Goal: Task Accomplishment & Management: Manage account settings

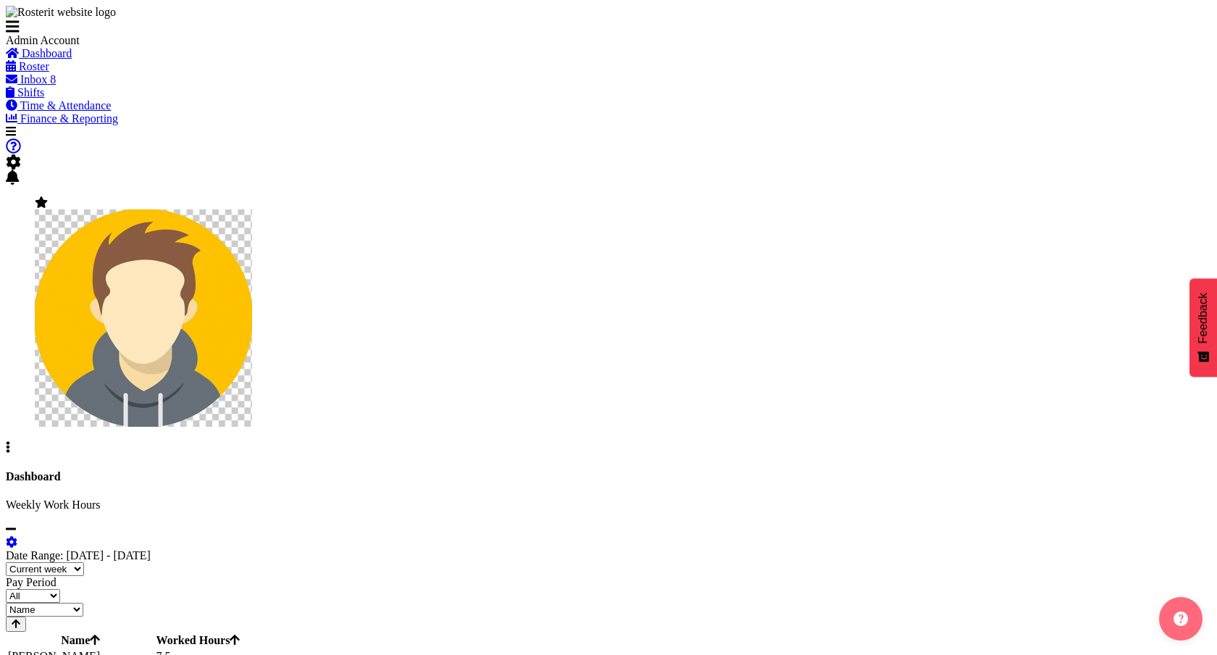
click at [49, 72] on link "Roster" at bounding box center [27, 66] width 43 height 12
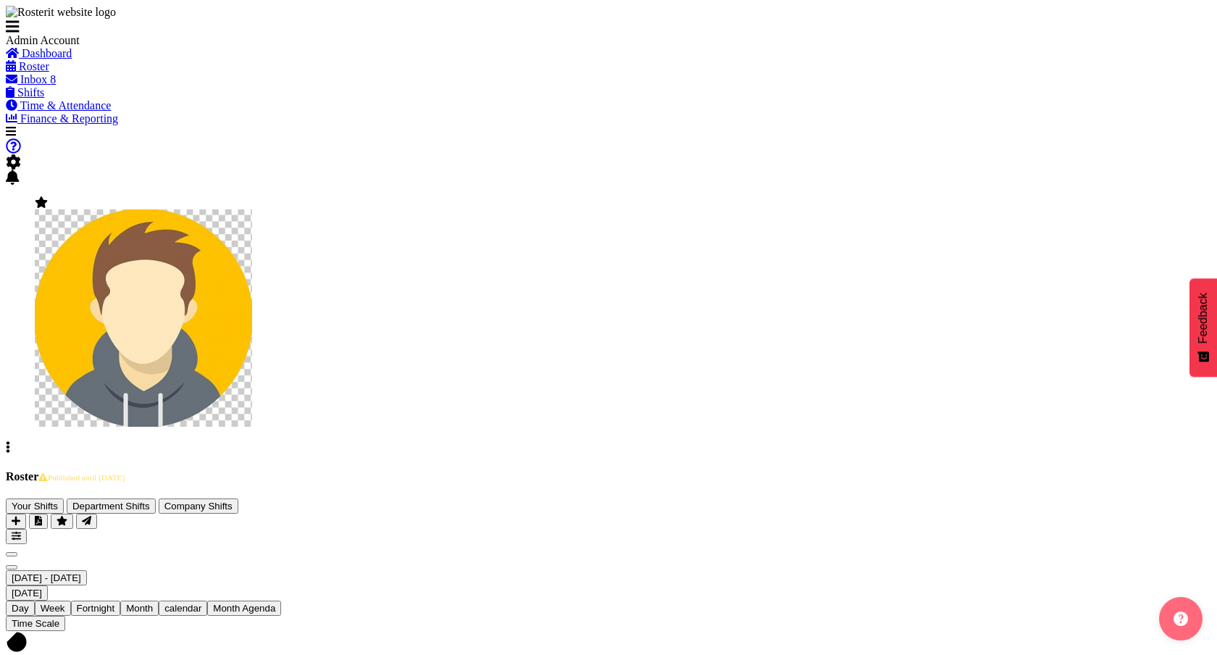
type input "29/09/2025"
checkbox input "true"
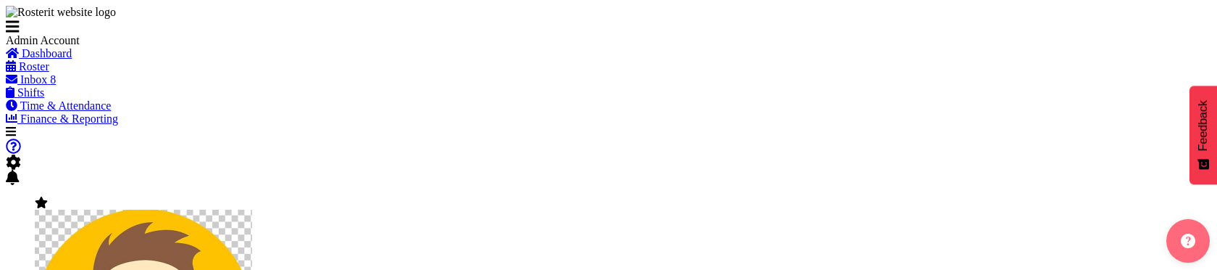
click at [21, 156] on span at bounding box center [13, 162] width 15 height 12
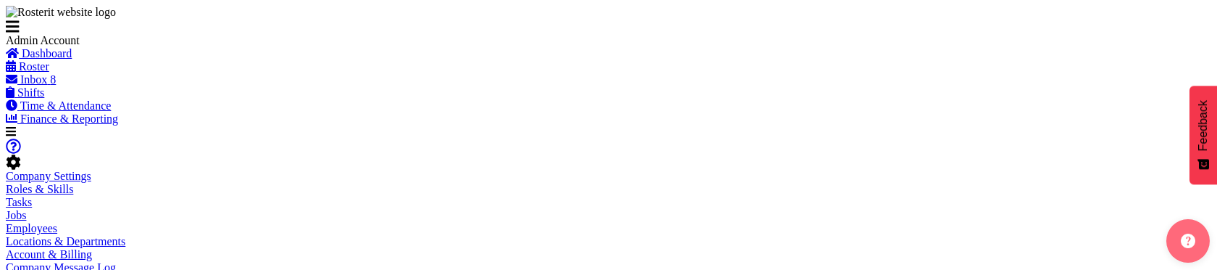
click at [57, 222] on link "Employees" at bounding box center [31, 228] width 51 height 12
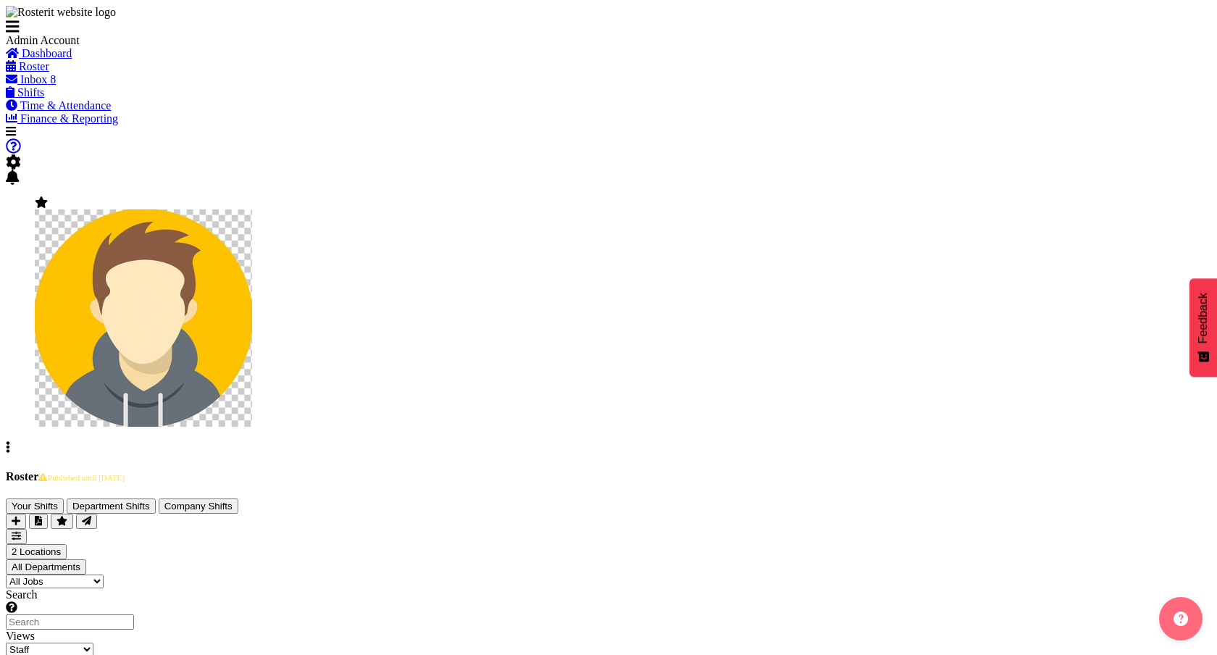
click at [93, 269] on select "Staff Role Shift - Horizontal Shift - Vertical Staff - Location" at bounding box center [50, 650] width 88 height 14
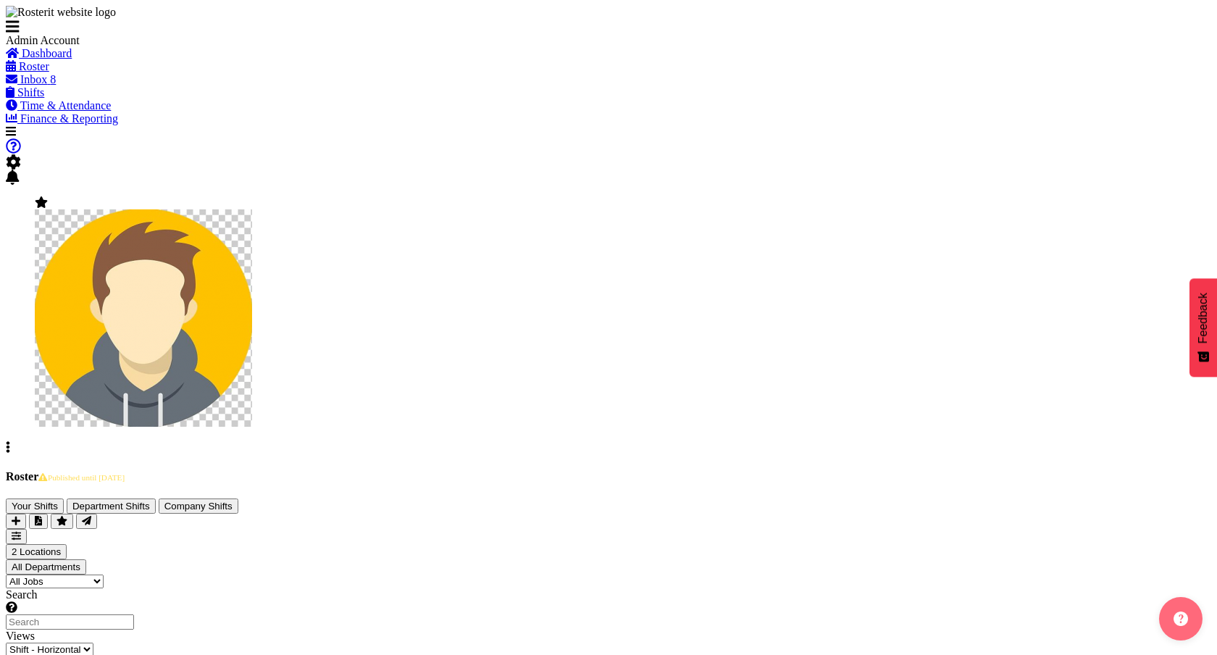
click at [93, 269] on select "Staff Role Shift - Horizontal Shift - Vertical Staff - Location" at bounding box center [50, 650] width 88 height 14
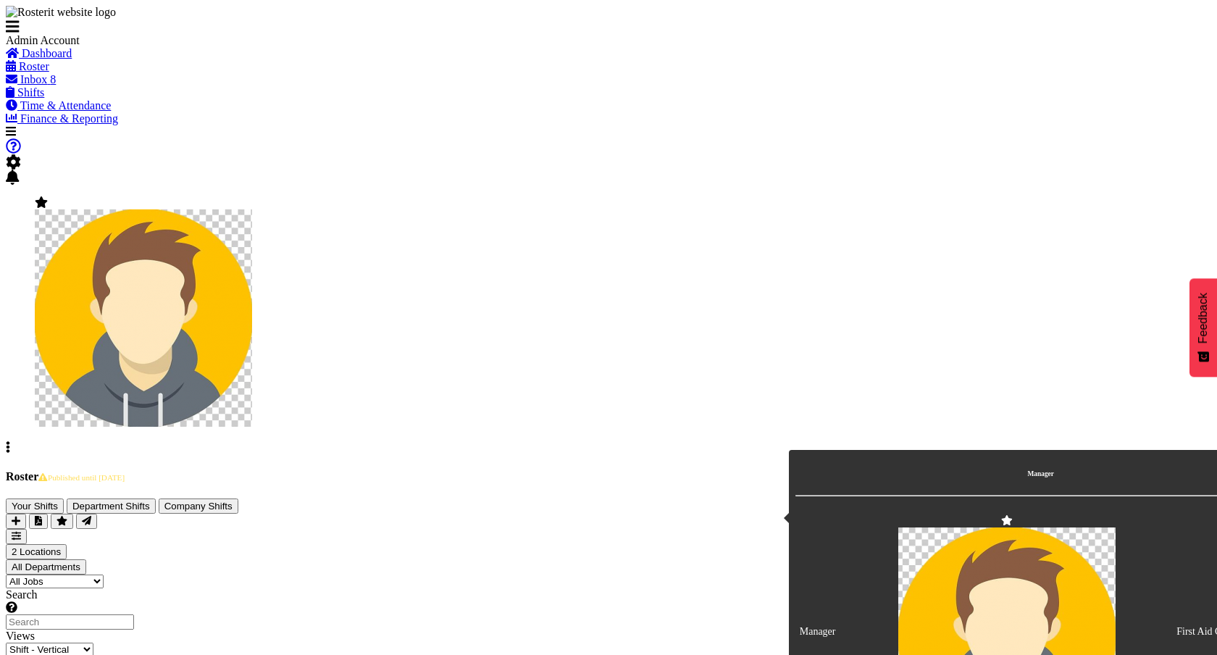
scroll to position [86, 0]
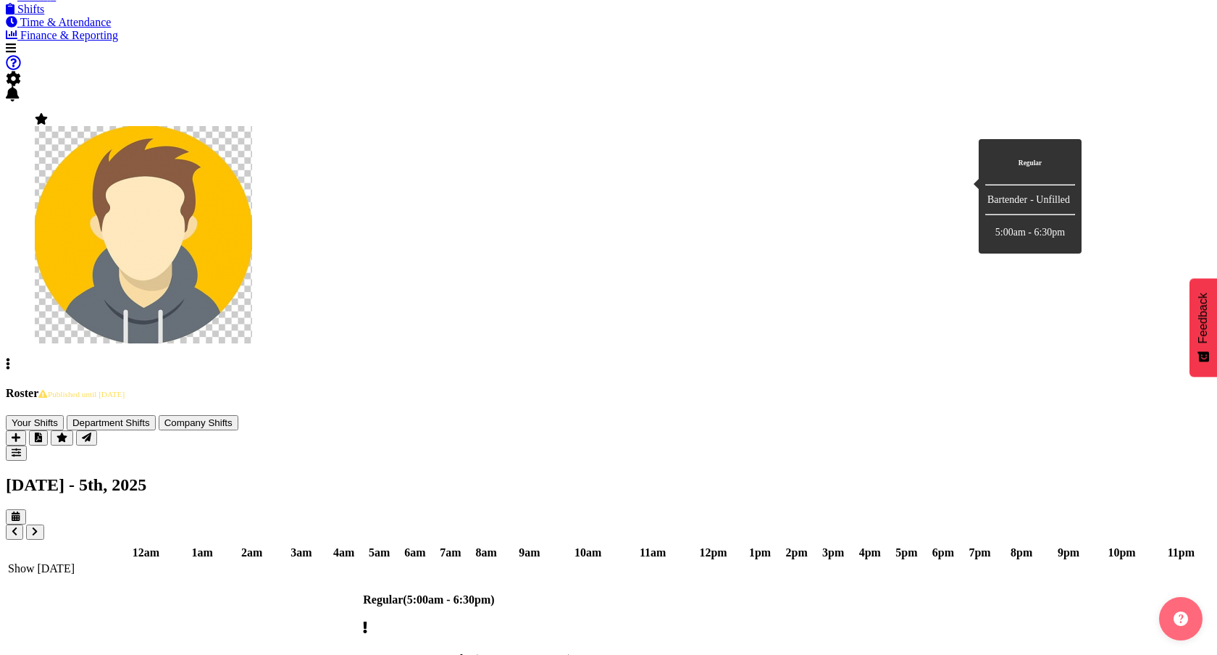
scroll to position [22, 0]
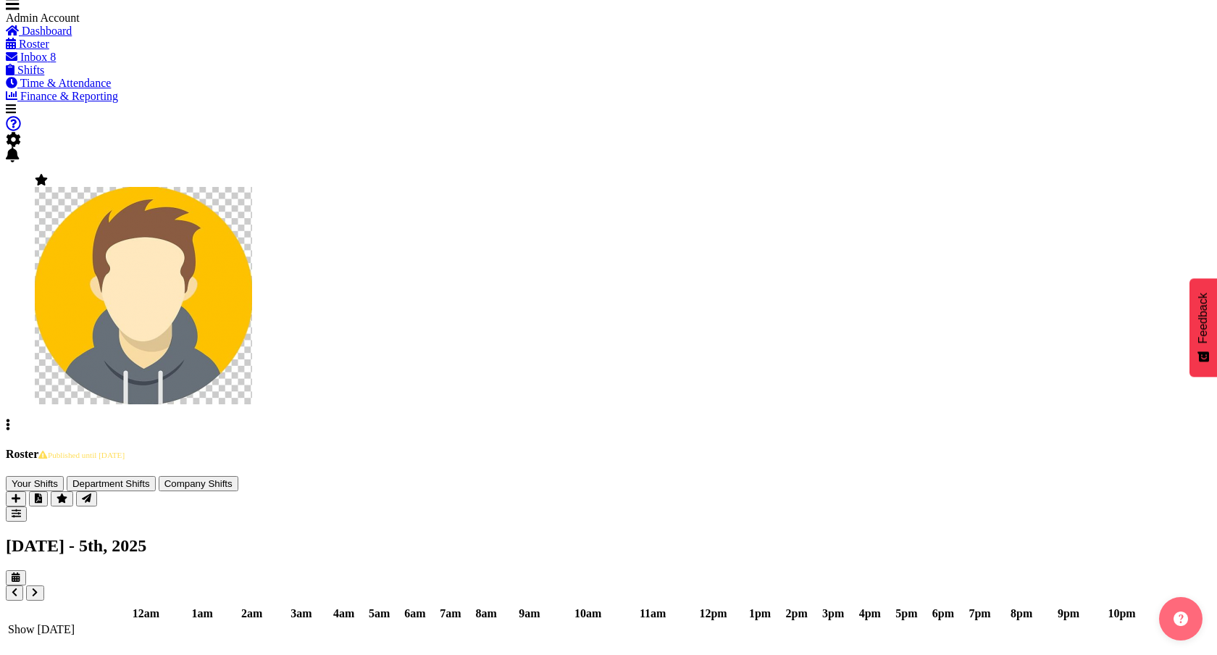
click at [707, 269] on td "Show Mon 29th Sep 2025" at bounding box center [608, 630] width 1203 height 14
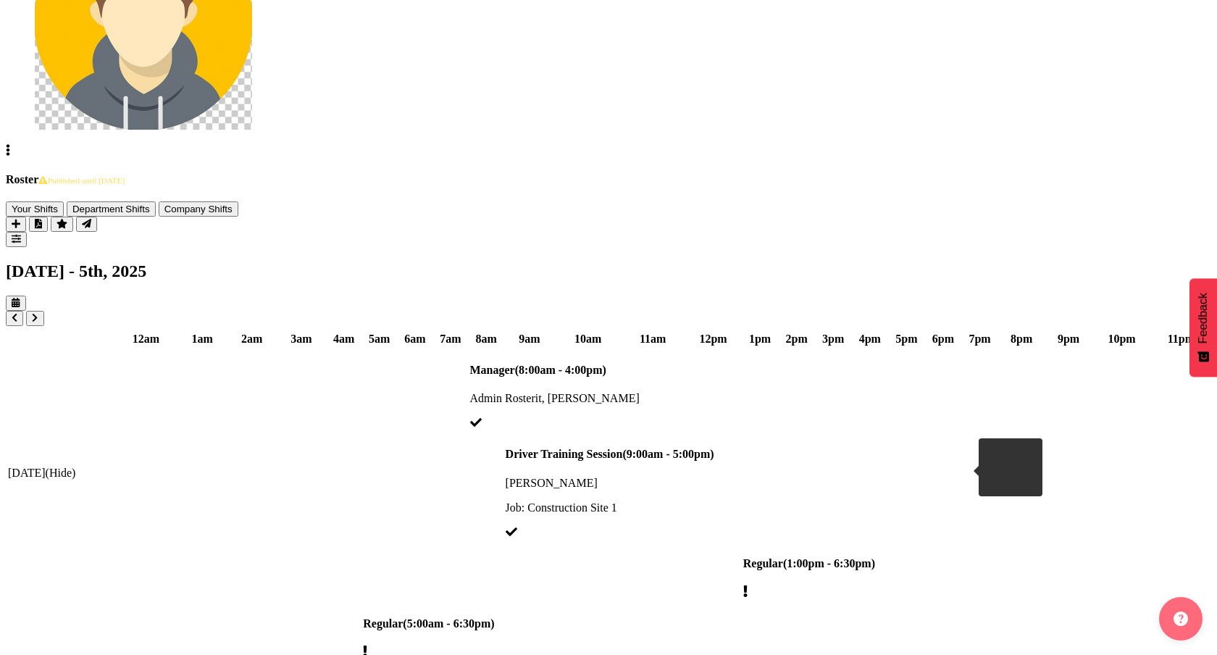
scroll to position [0, 0]
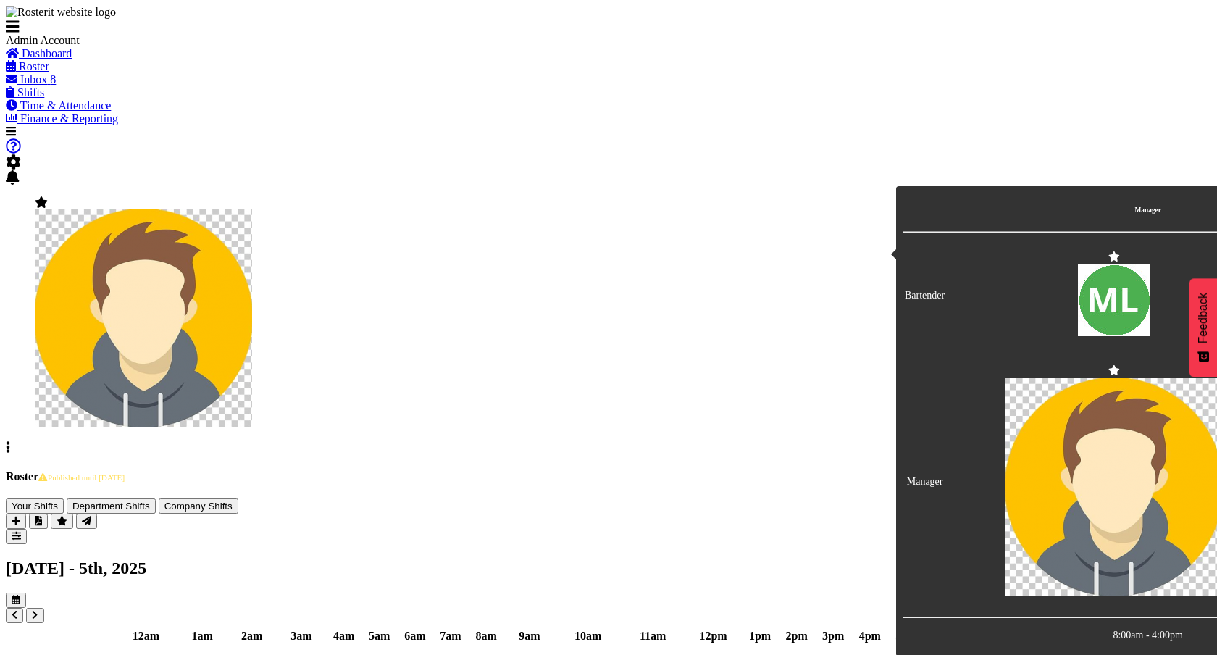
click at [21, 269] on span "button" at bounding box center [16, 536] width 9 height 11
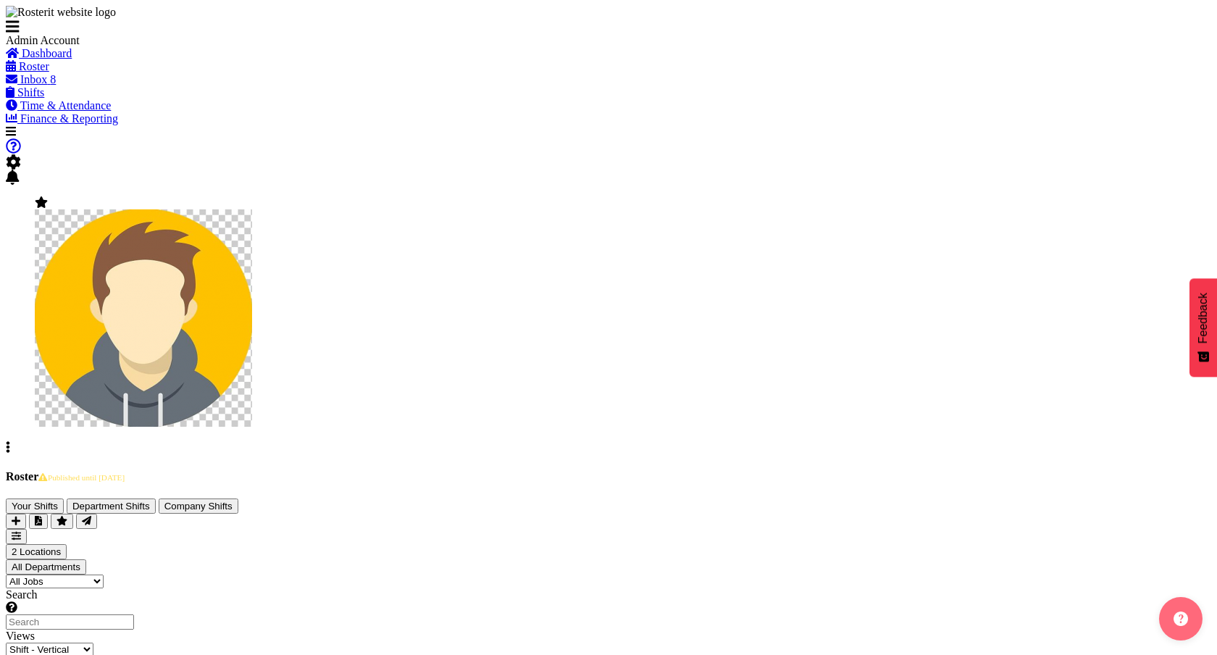
click at [93, 269] on select "Staff Role Shift - Horizontal Shift - Vertical Staff - Location" at bounding box center [50, 650] width 88 height 14
select select "location"
click at [93, 269] on select "Staff Role Shift - Horizontal Shift - Vertical Staff - Location" at bounding box center [50, 650] width 88 height 14
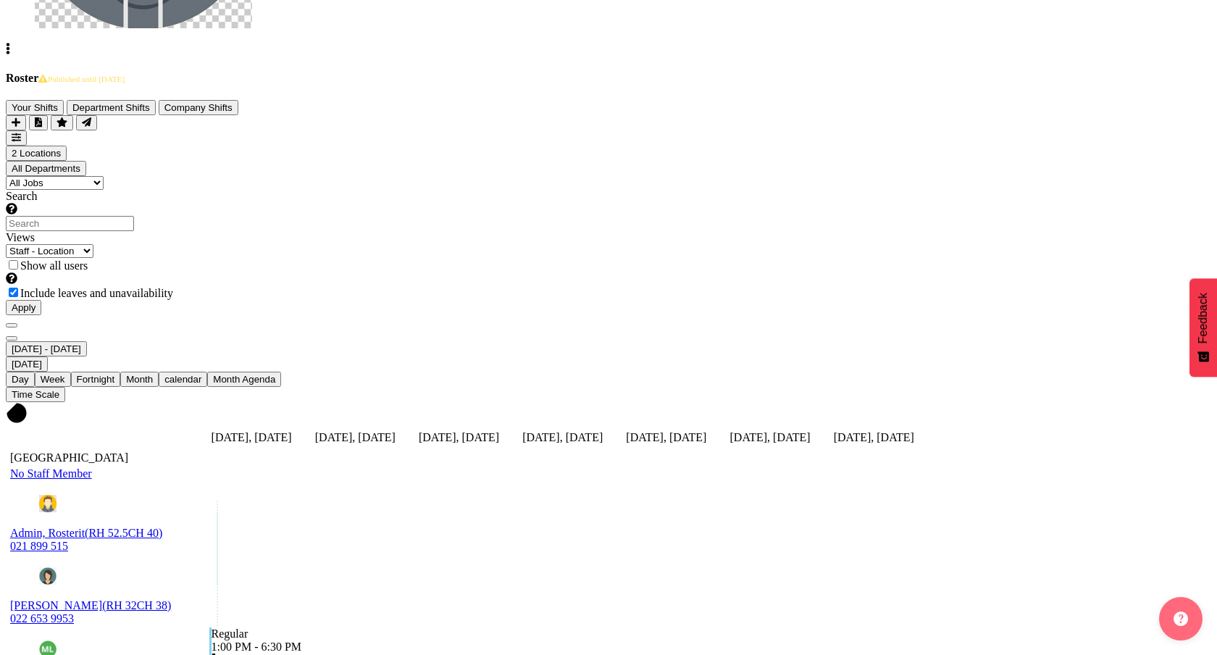
scroll to position [70, 0]
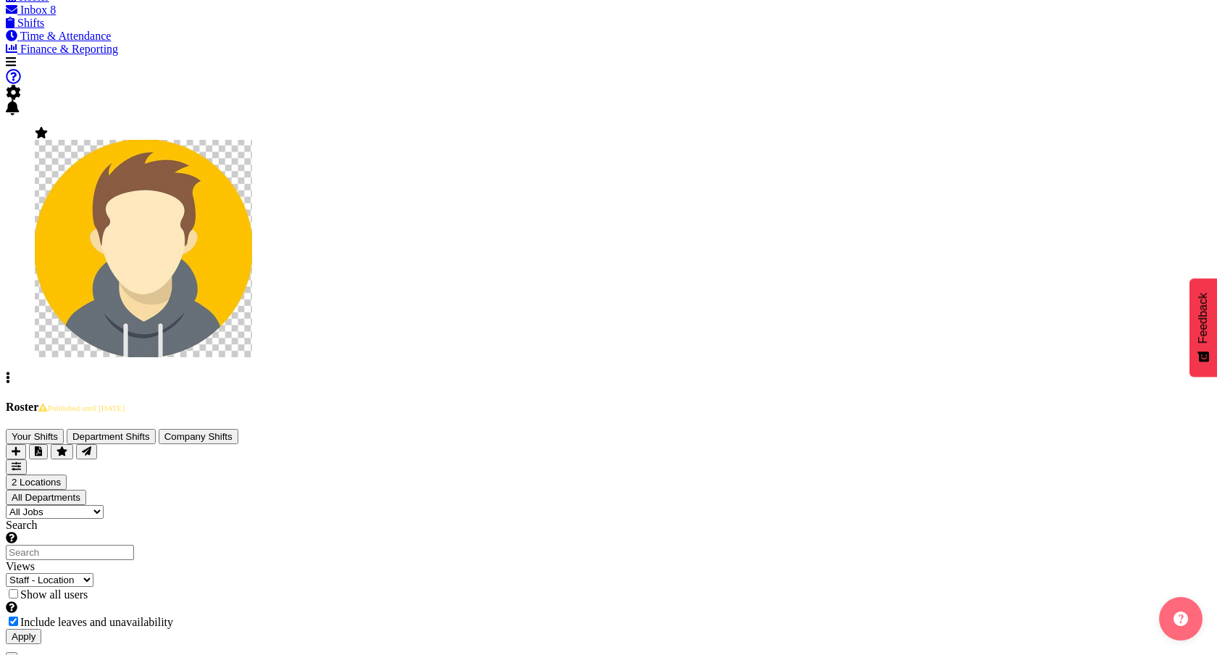
click at [942, 269] on div "Roster Published until Sep 28, 2025 Your Shifts Department Shifts Company Shift…" at bounding box center [609, 522] width 1206 height 243
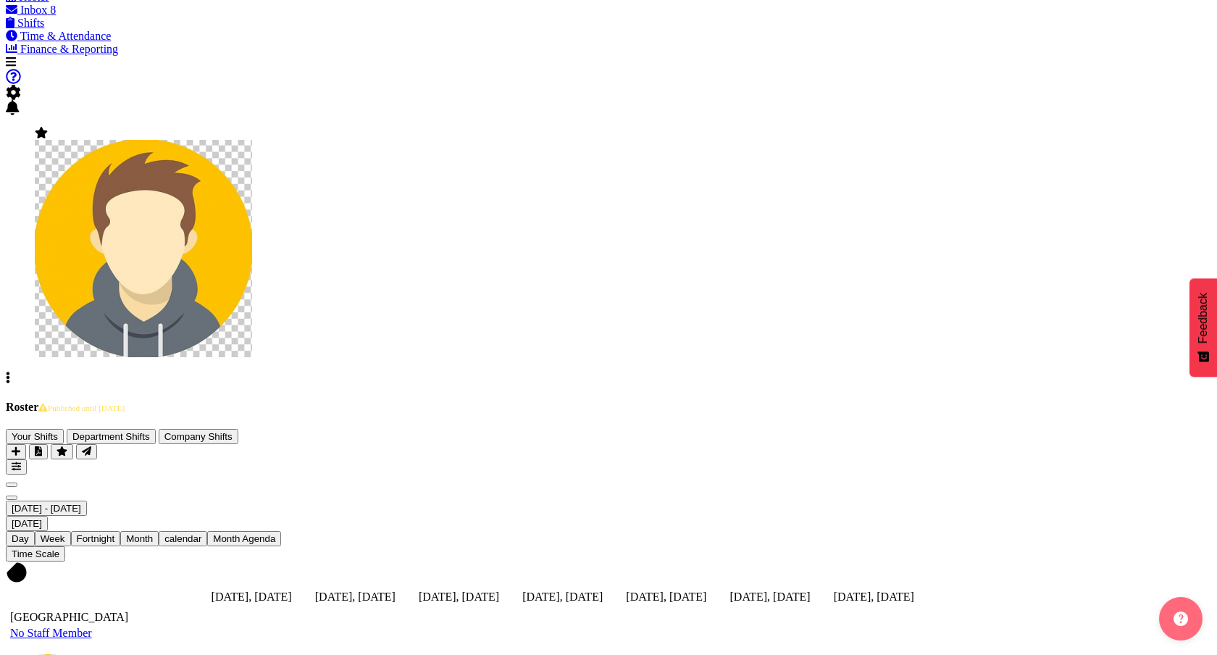
click at [91, 42] on span "Time & Attendance" at bounding box center [65, 36] width 91 height 12
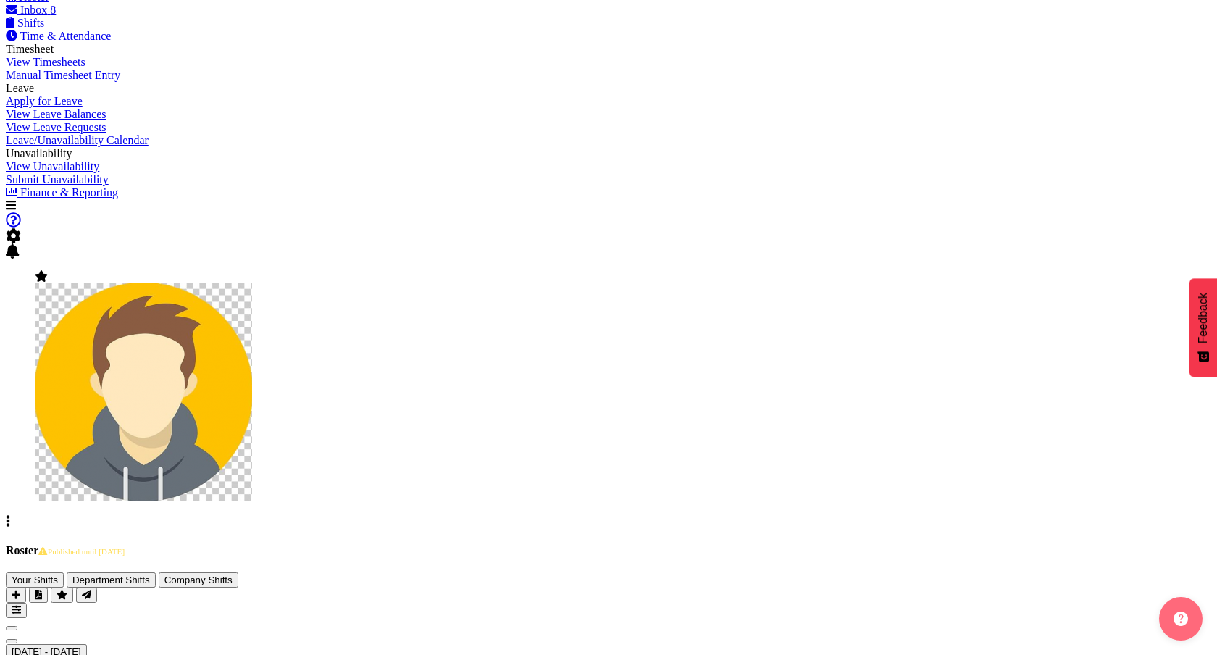
click at [44, 29] on link "Shifts" at bounding box center [25, 23] width 38 height 12
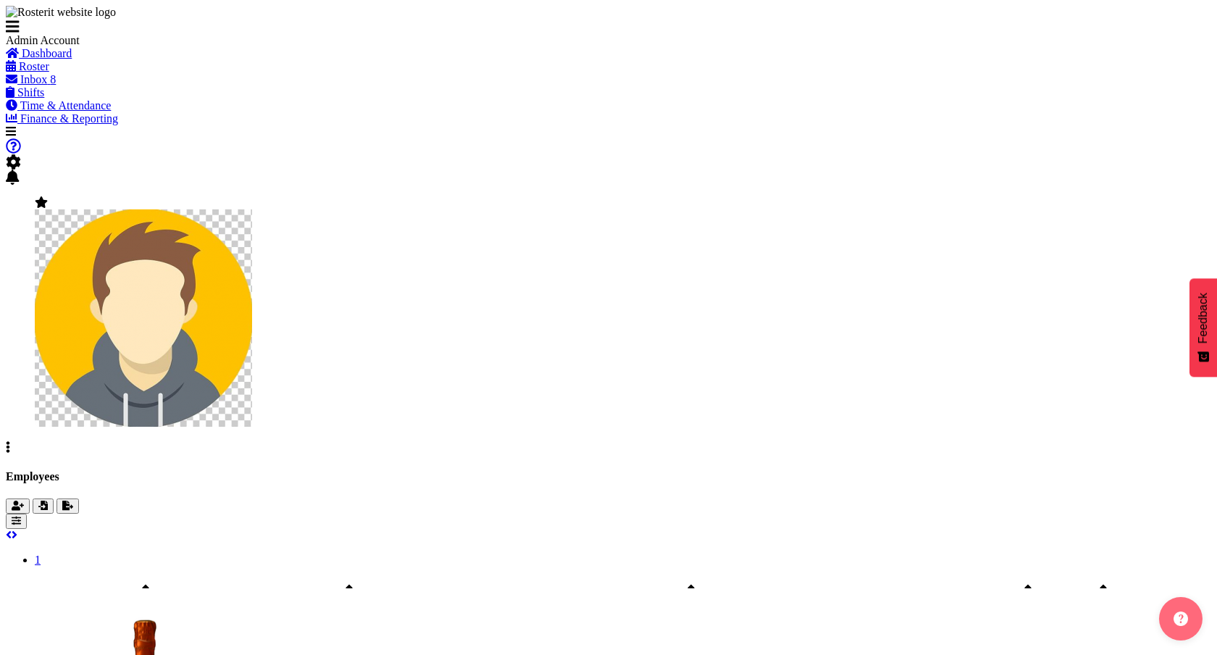
scroll to position [62, 0]
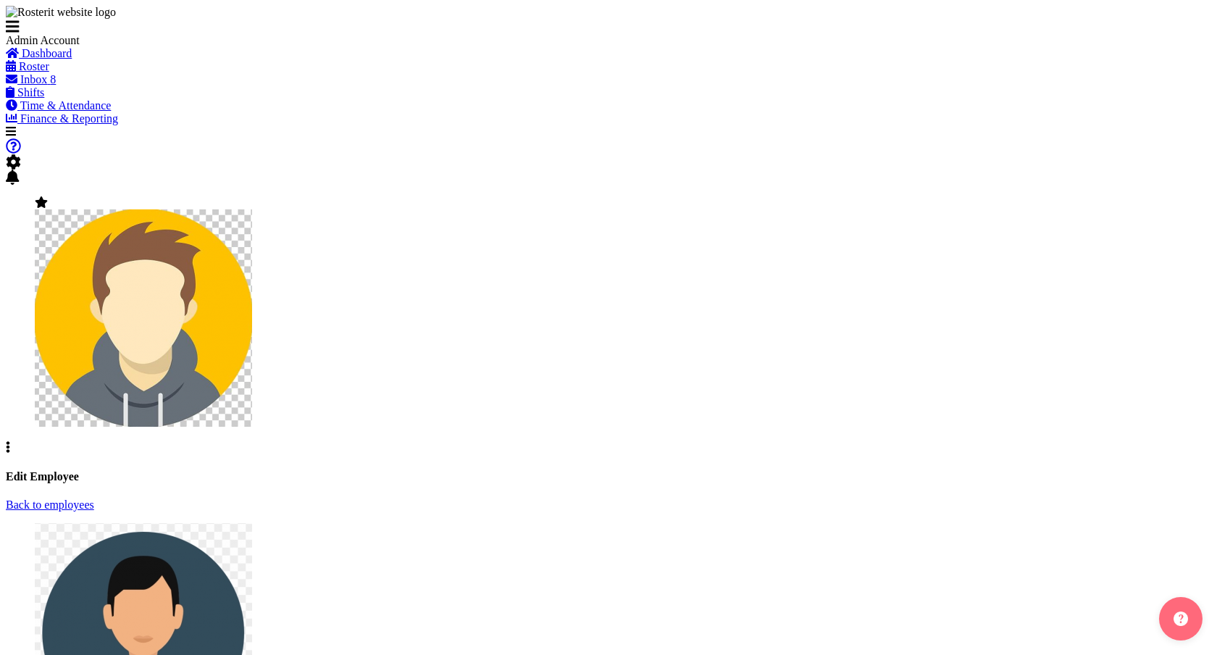
select select "TimelineWeek"
select select
select select "363"
click at [100, 112] on link "Time & Attendance" at bounding box center [58, 105] width 105 height 12
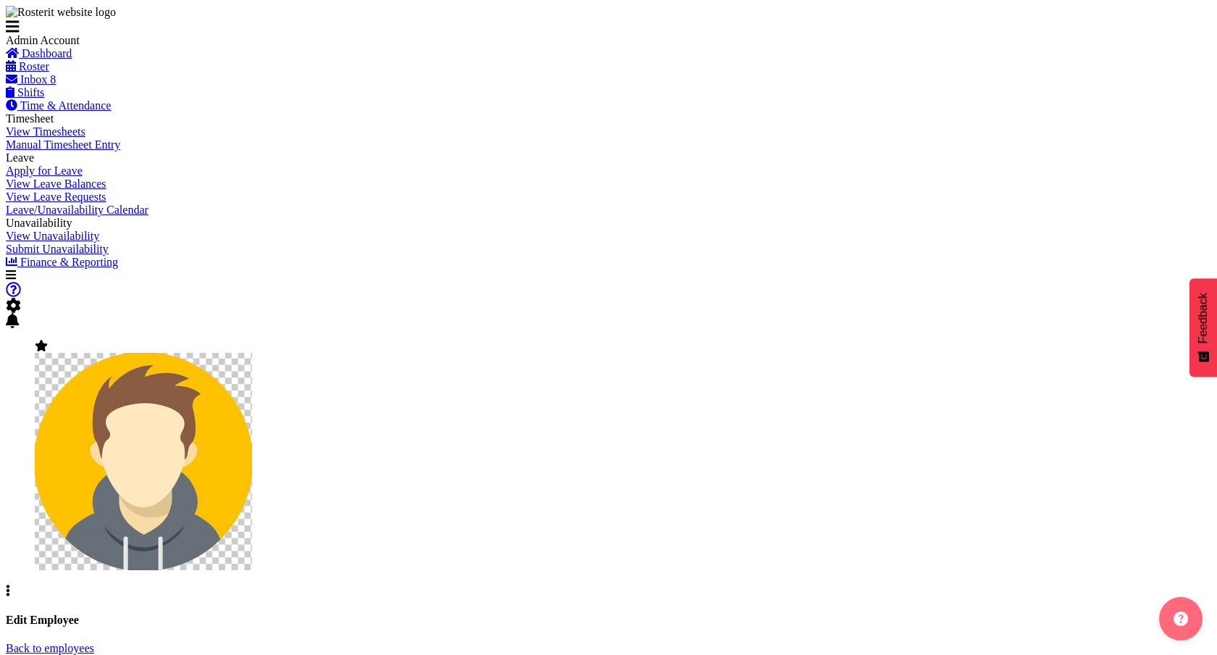
scroll to position [100, 0]
click at [86, 138] on span "View Timesheets" at bounding box center [46, 131] width 80 height 12
click at [49, 72] on span "Roster" at bounding box center [34, 66] width 30 height 12
select select "2042"
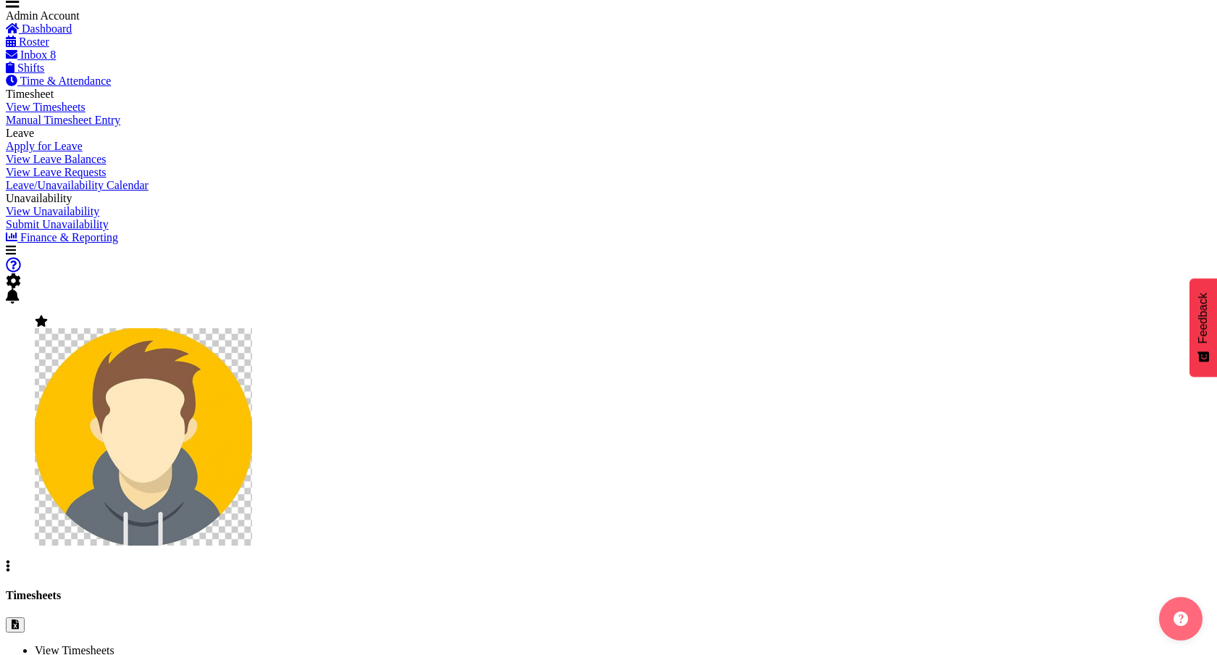
scroll to position [22, 0]
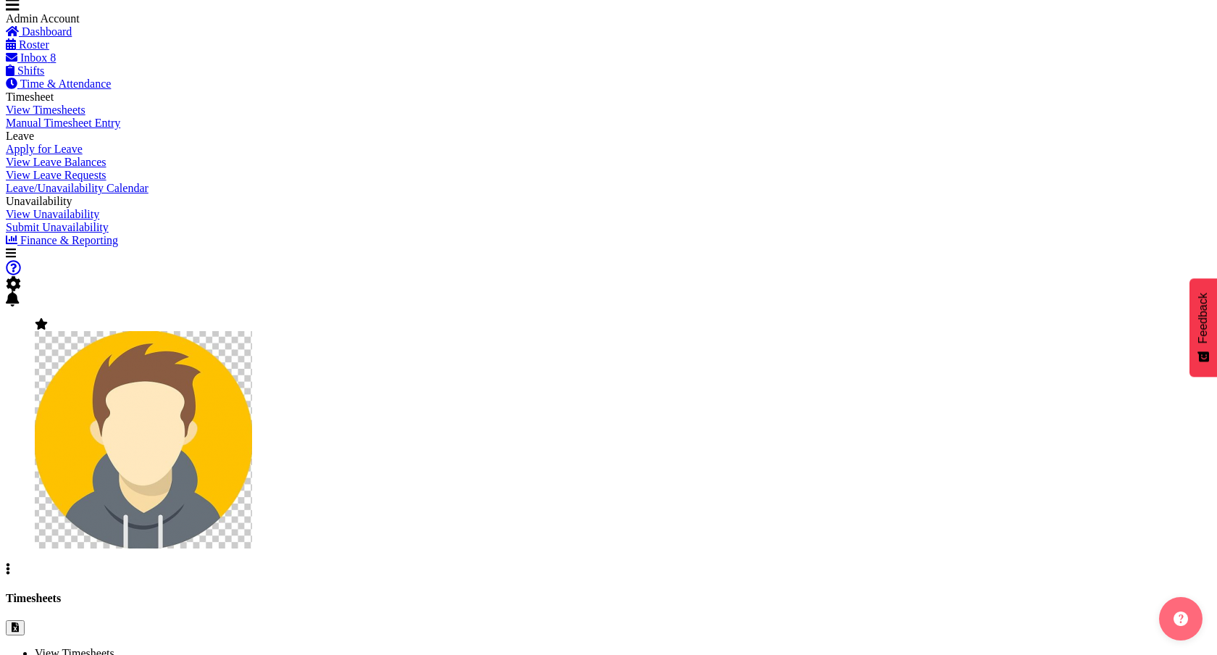
select select "363"
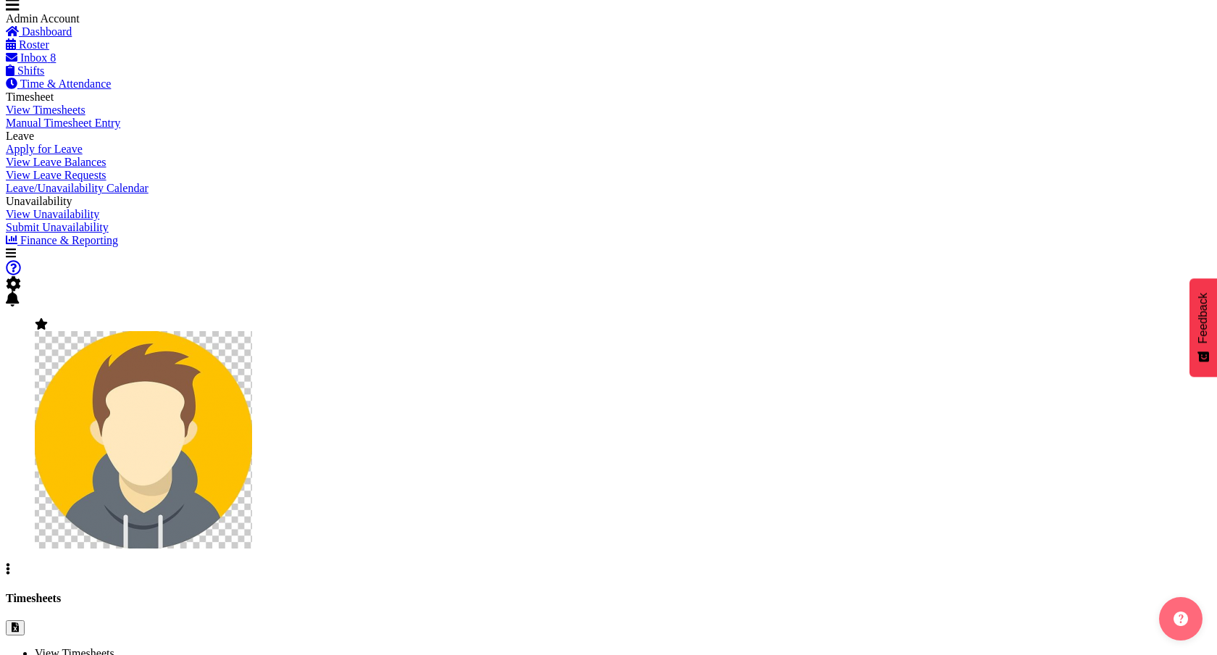
select select "3"
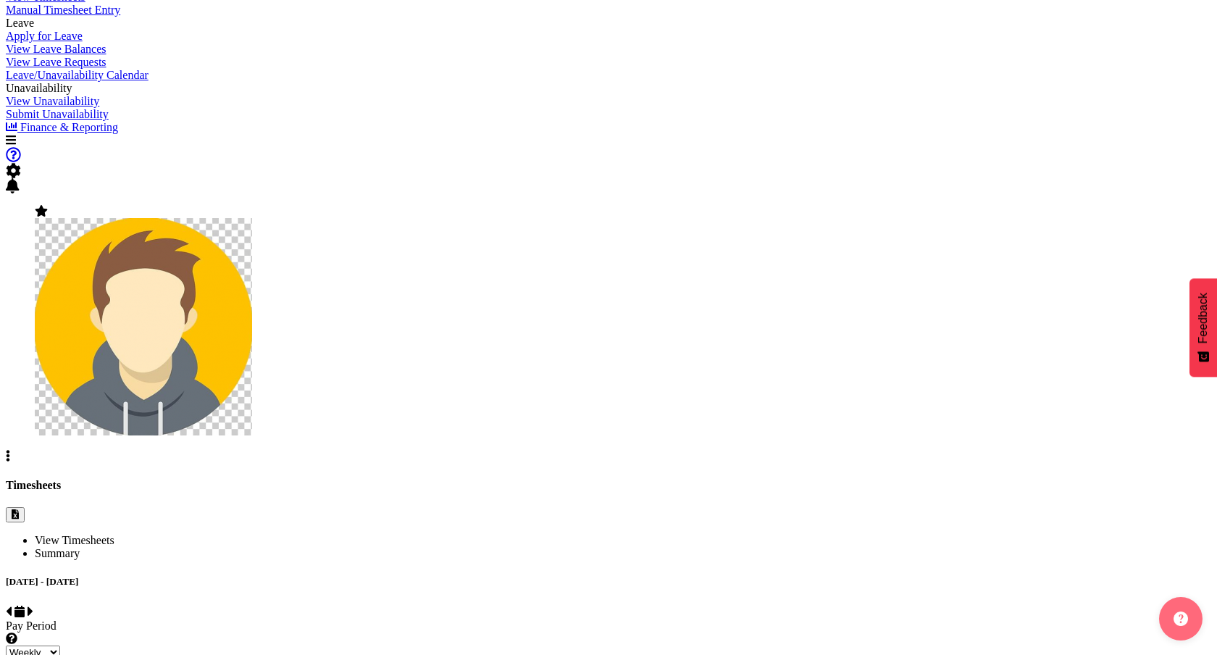
scroll to position [126, 0]
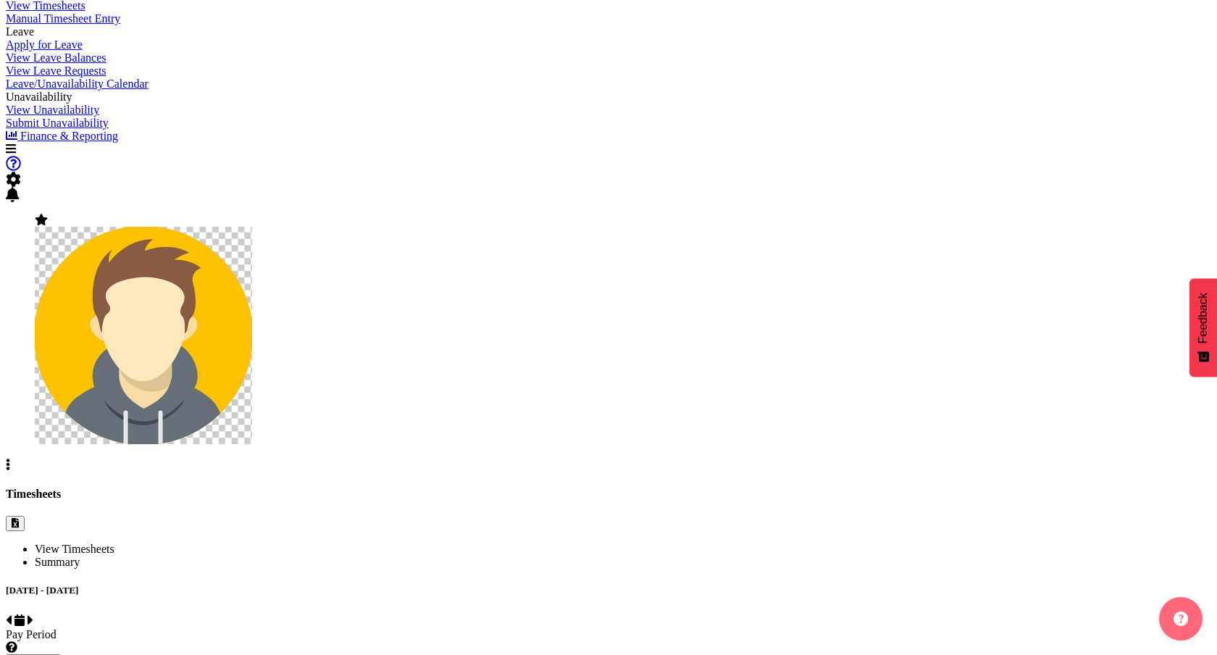
click at [33, 615] on span at bounding box center [31, 621] width 6 height 12
select select
select select "363"
select select "3"
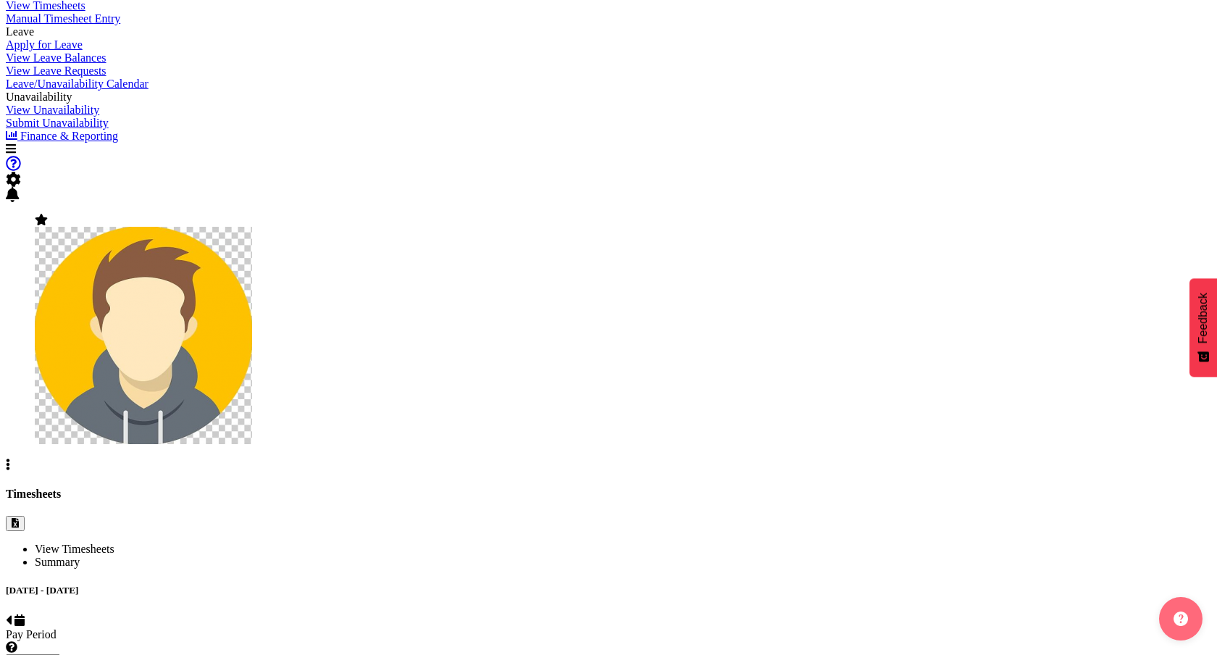
scroll to position [63, 0]
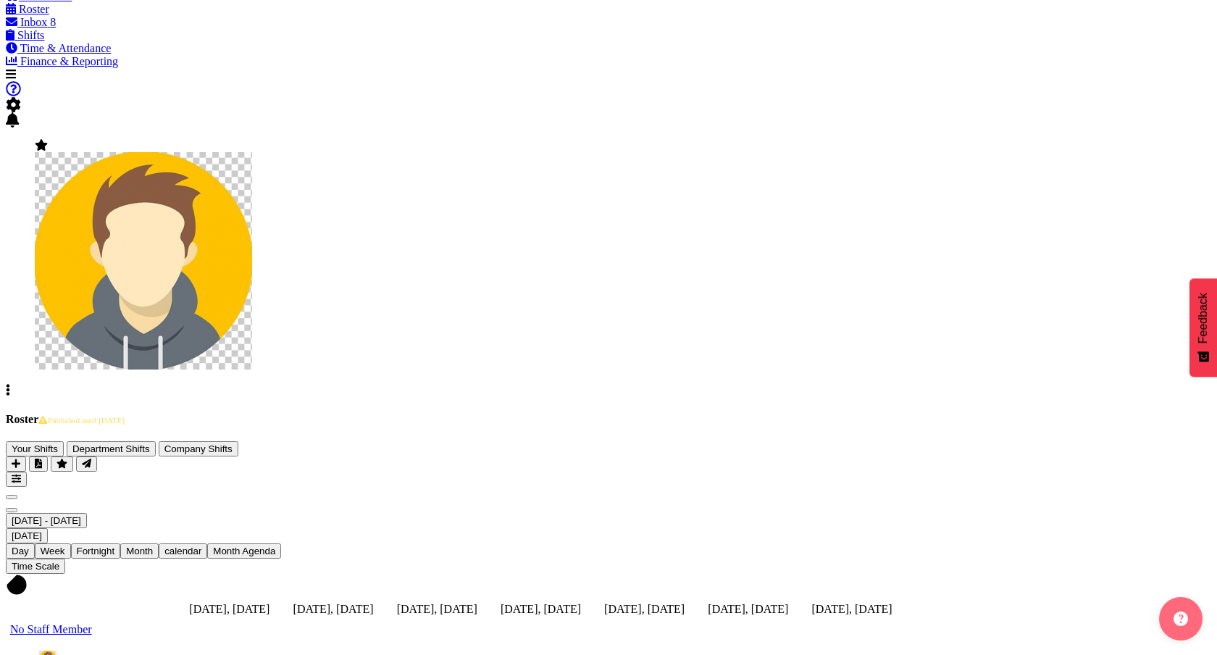
scroll to position [60, 0]
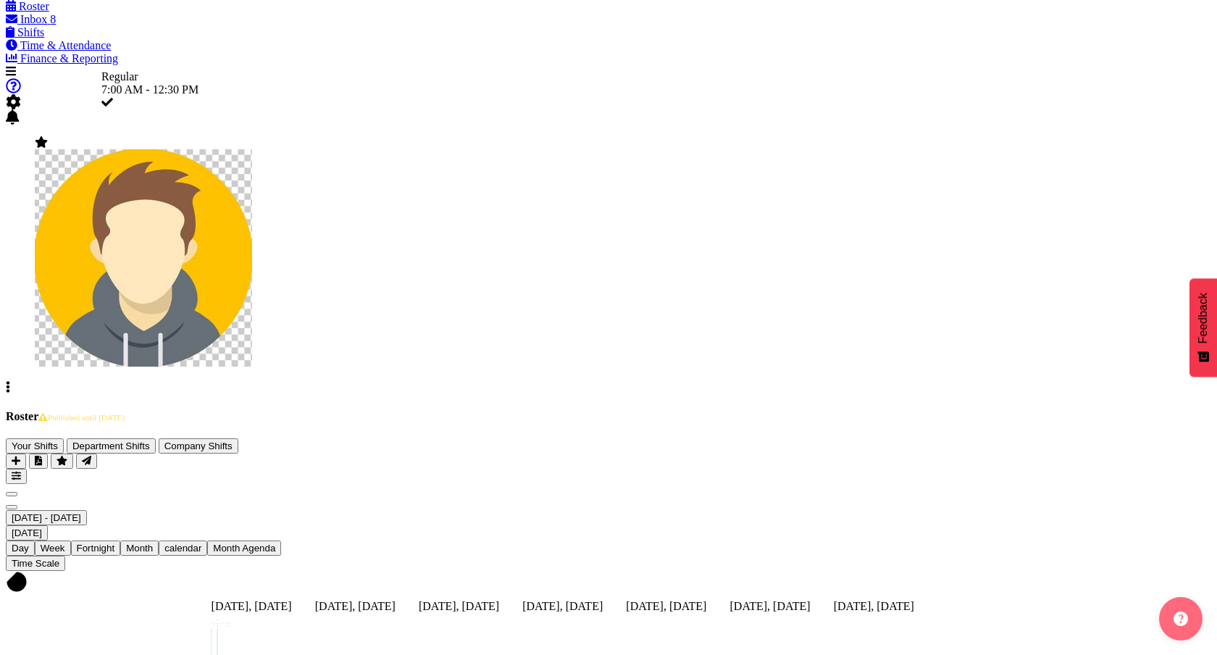
drag, startPoint x: 781, startPoint y: 285, endPoint x: 603, endPoint y: 328, distance: 182.8
select select "3888"
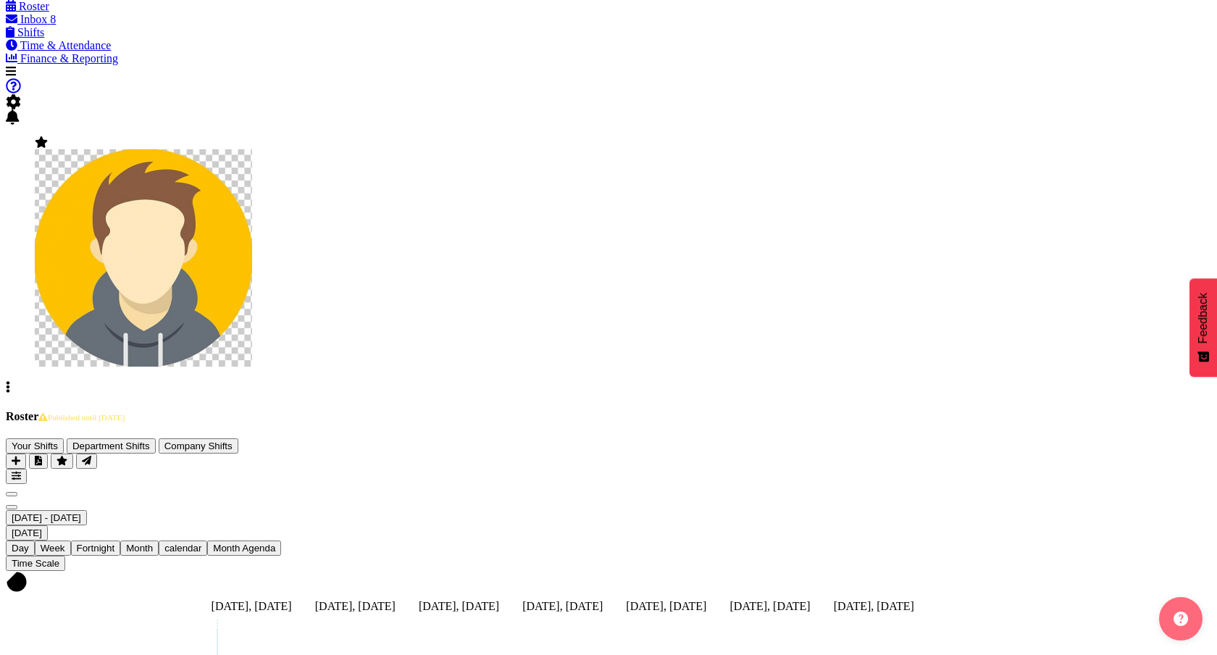
click at [21, 471] on span "button" at bounding box center [16, 476] width 9 height 11
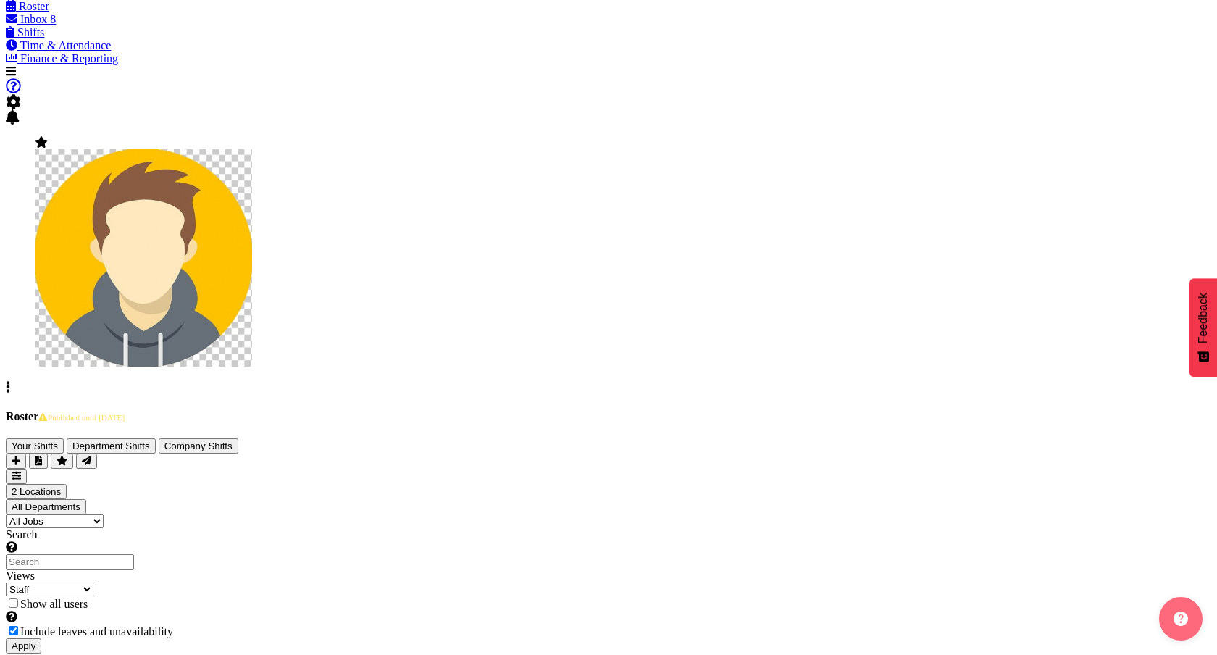
click at [93, 583] on select "Staff Role Shift - Horizontal Shift - Vertical Staff - Location" at bounding box center [50, 590] width 88 height 14
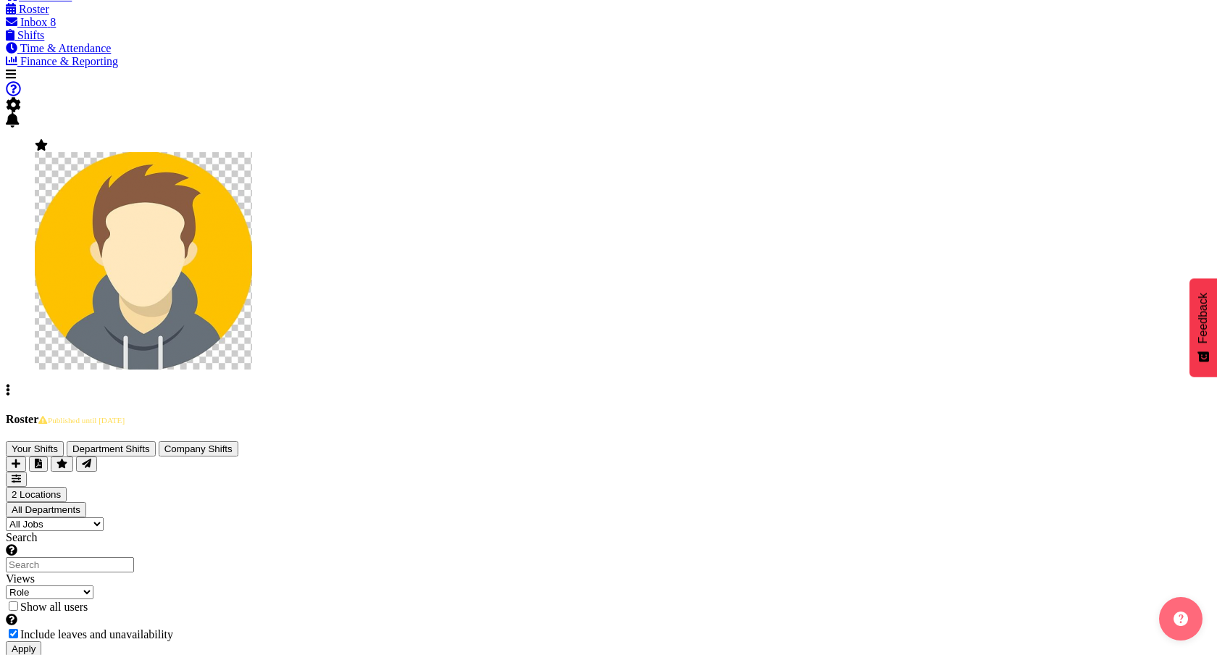
scroll to position [60, 0]
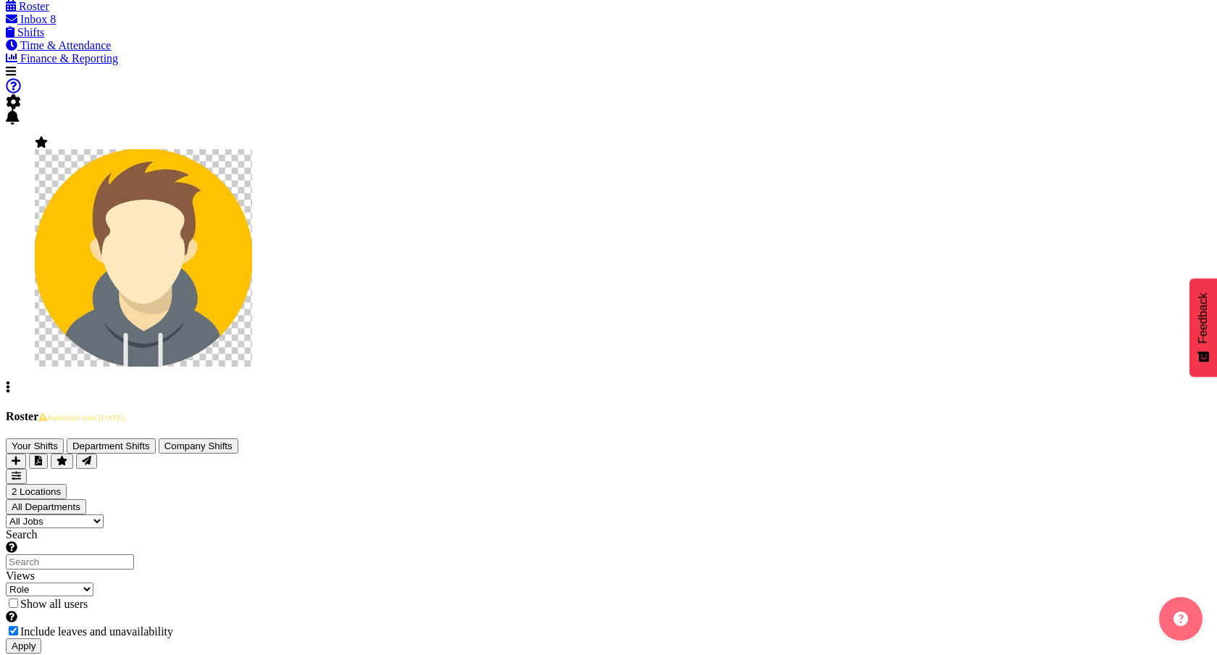
click at [93, 583] on select "Staff Role Shift - Horizontal Shift - Vertical Staff - Location" at bounding box center [50, 590] width 88 height 14
select select "staff"
click at [93, 583] on select "Staff Role Shift - Horizontal Shift - Vertical Staff - Location" at bounding box center [50, 590] width 88 height 14
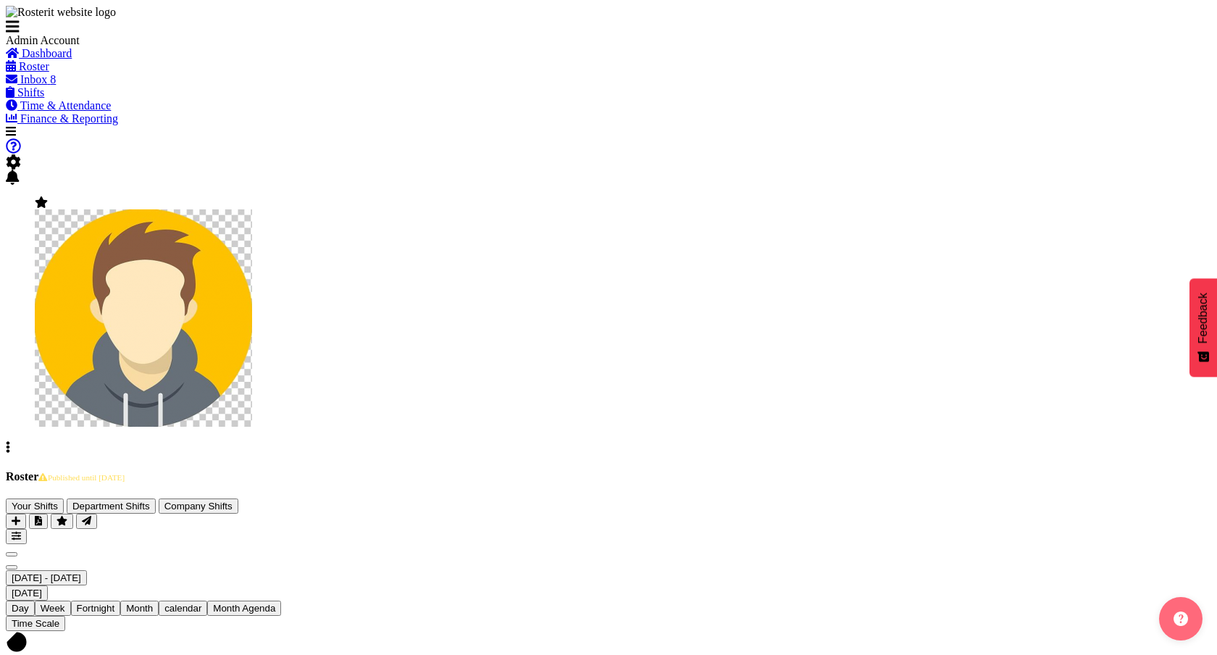
scroll to position [60, 0]
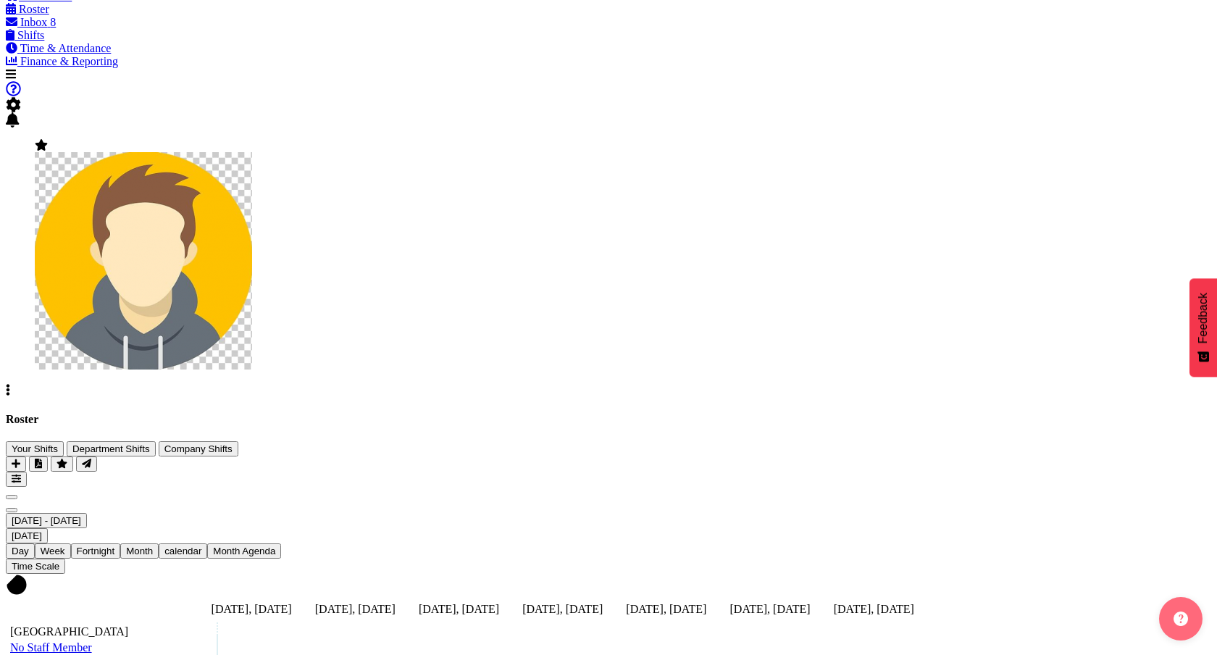
click at [909, 413] on div "Roster Your Shifts Department Shifts Company Shifts 2 Locations Clear [GEOGRAPH…" at bounding box center [609, 450] width 1206 height 74
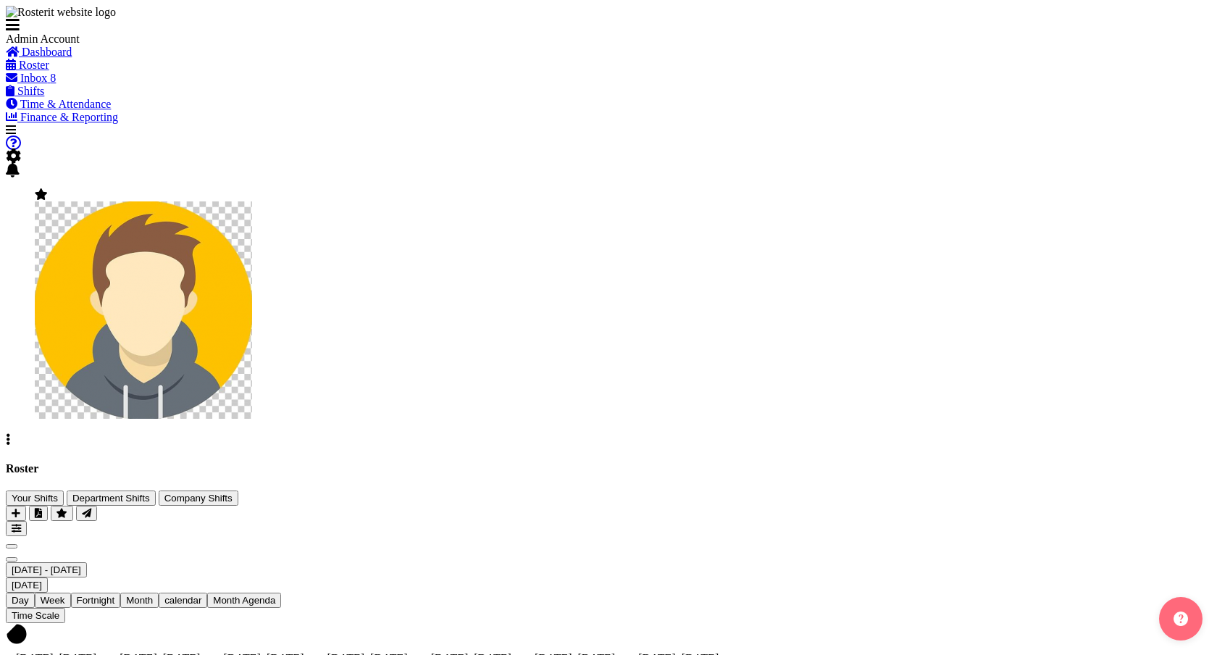
scroll to position [57, 0]
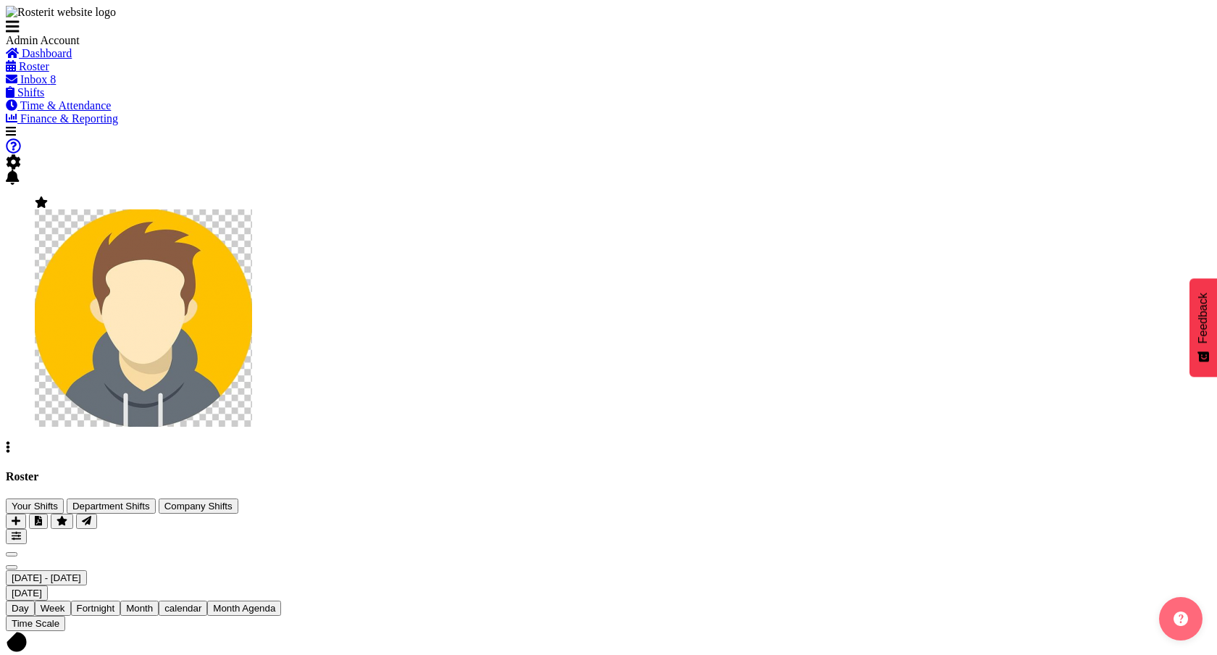
scroll to position [57, 0]
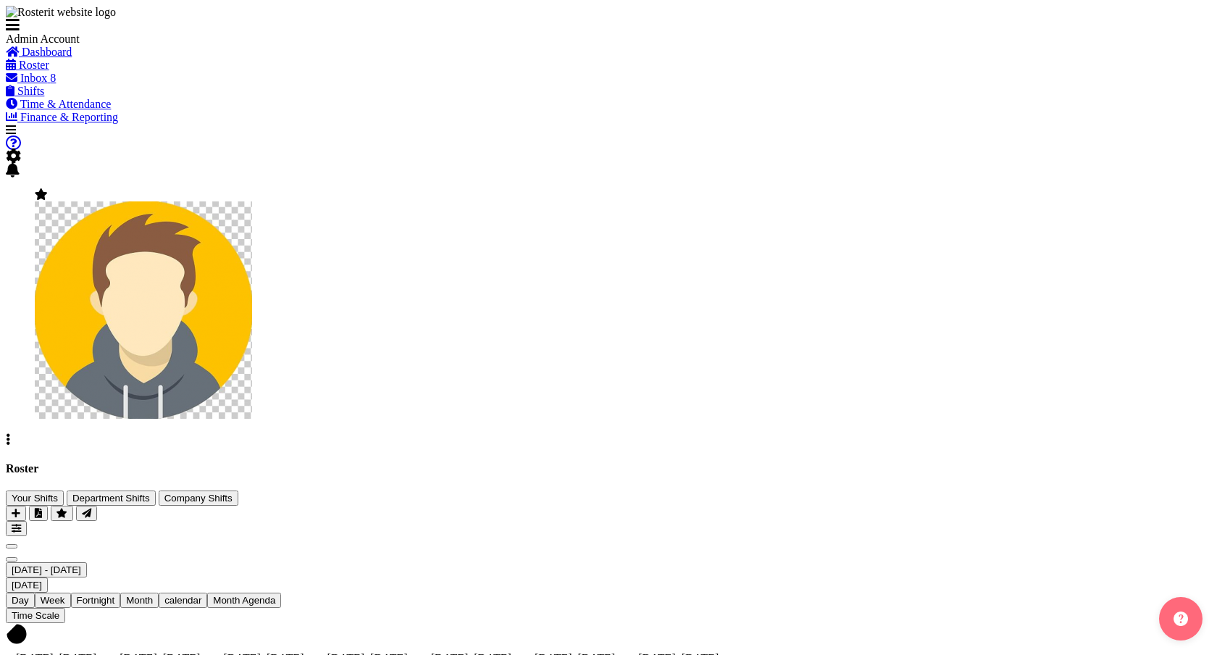
scroll to position [57, 0]
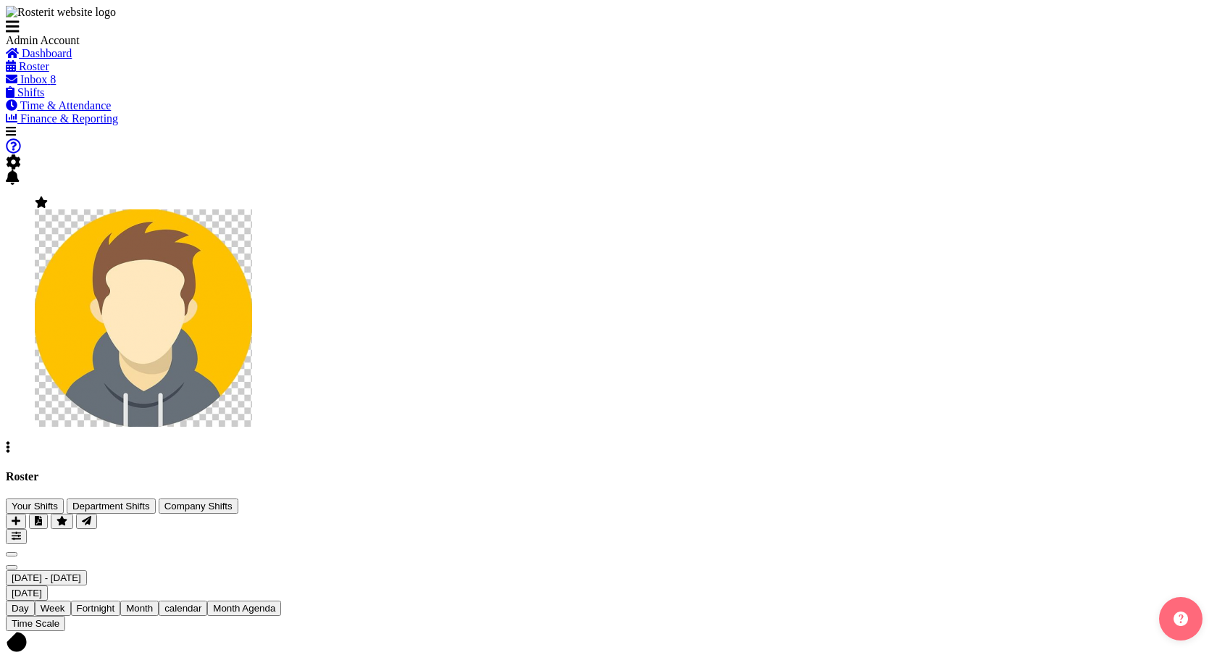
scroll to position [57, 0]
